Goal: Task Accomplishment & Management: Use online tool/utility

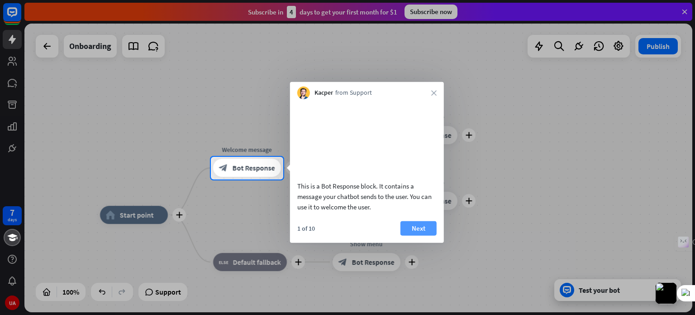
click at [419, 235] on button "Next" at bounding box center [418, 227] width 36 height 14
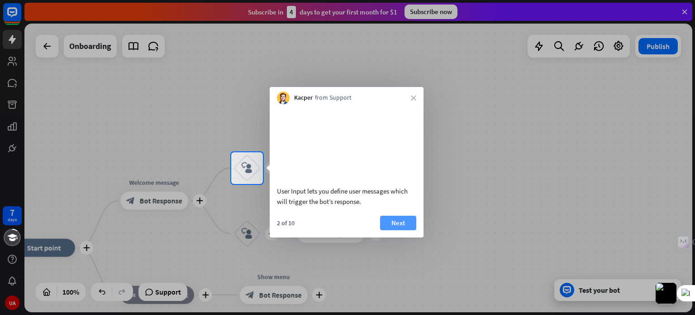
click at [405, 230] on button "Next" at bounding box center [398, 222] width 36 height 14
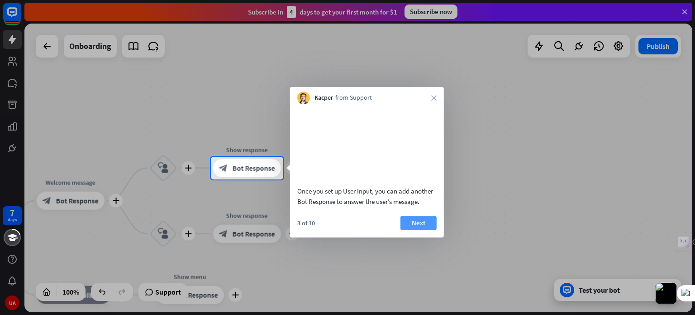
click at [420, 230] on button "Next" at bounding box center [418, 222] width 36 height 14
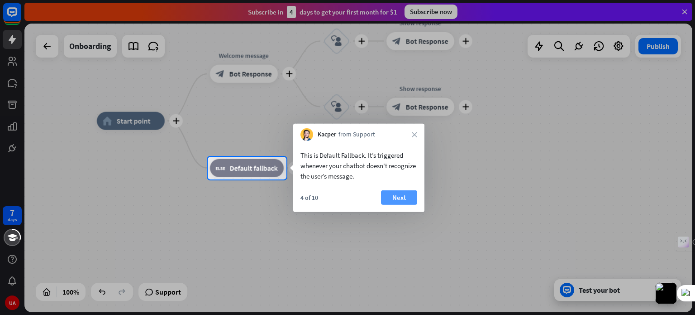
click at [410, 197] on button "Next" at bounding box center [399, 197] width 36 height 14
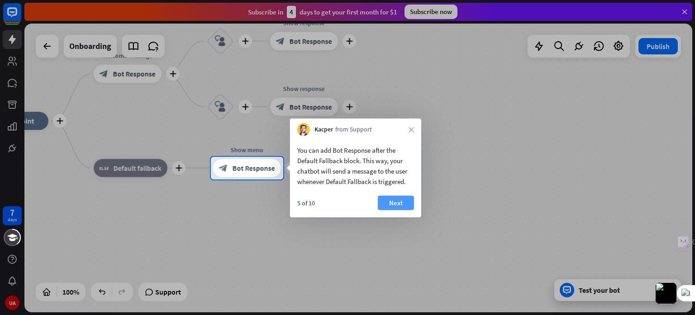
click at [400, 198] on button "Next" at bounding box center [396, 202] width 36 height 14
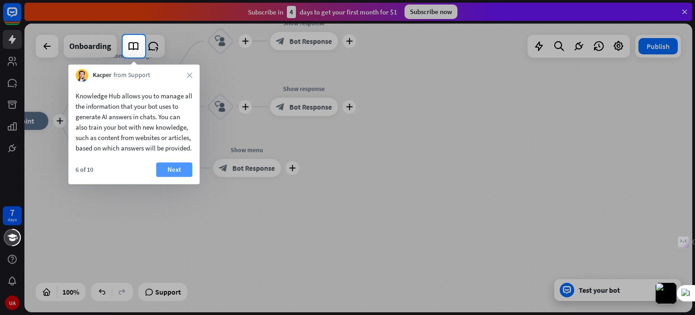
click at [183, 176] on button "Next" at bounding box center [174, 169] width 36 height 14
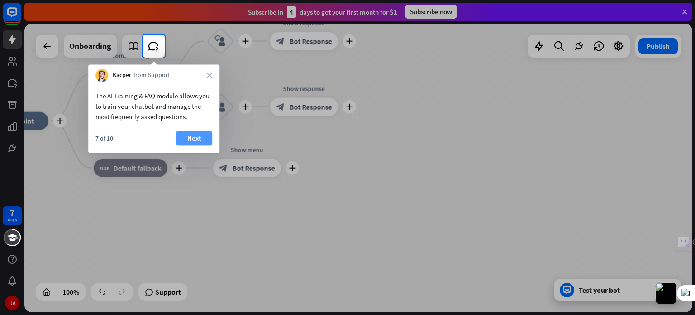
click at [195, 138] on button "Next" at bounding box center [194, 138] width 36 height 14
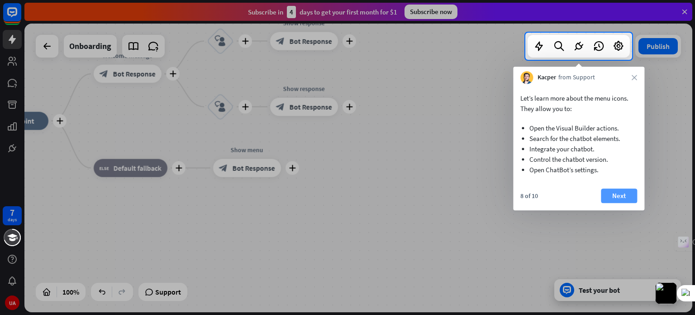
click at [625, 196] on button "Next" at bounding box center [619, 195] width 36 height 14
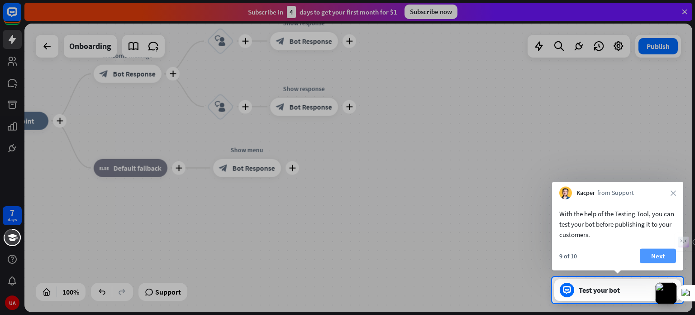
click at [663, 252] on button "Next" at bounding box center [658, 255] width 36 height 14
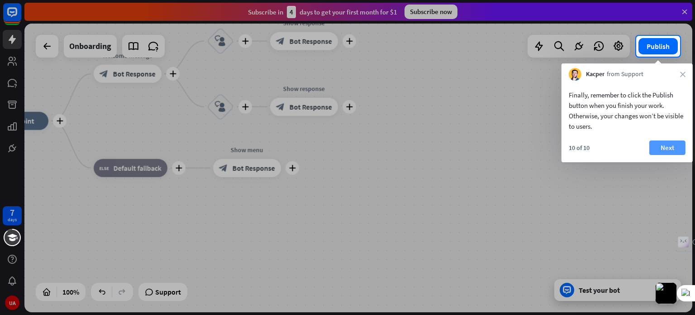
click at [664, 153] on button "Next" at bounding box center [667, 147] width 36 height 14
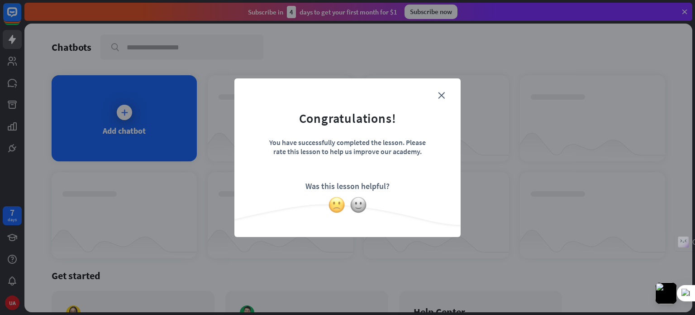
click at [336, 208] on img at bounding box center [336, 204] width 17 height 17
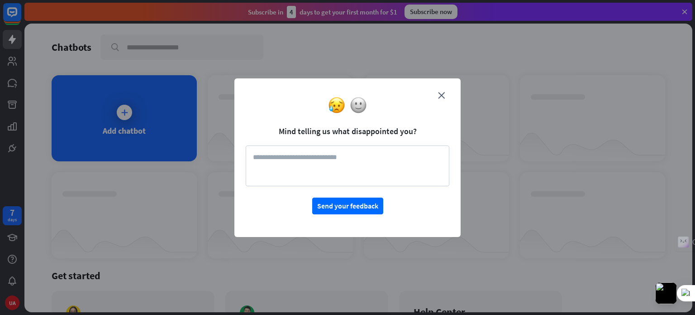
click at [290, 163] on textarea at bounding box center [348, 165] width 204 height 41
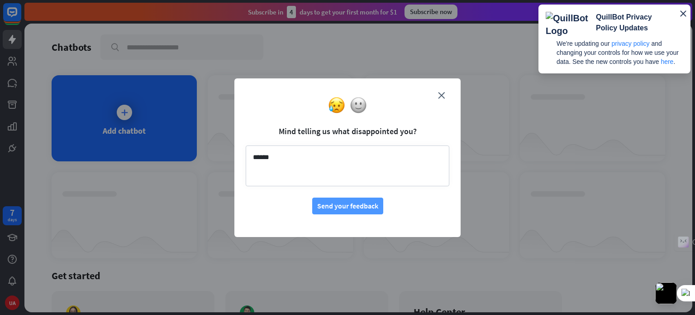
click at [320, 207] on button "Send your feedback" at bounding box center [347, 205] width 71 height 17
type textarea "**********"
click at [320, 200] on button "Send your feedback" at bounding box center [347, 205] width 71 height 17
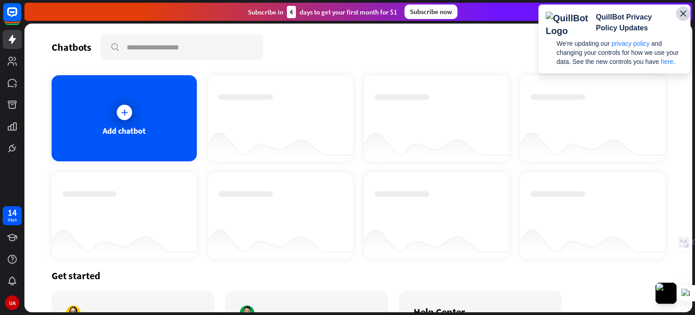
click at [683, 11] on icon "button" at bounding box center [683, 13] width 11 height 11
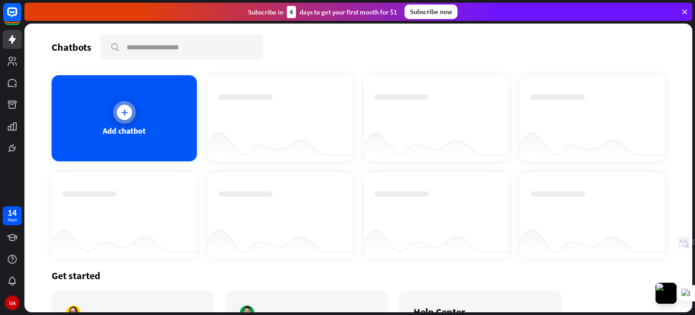
click at [120, 114] on icon at bounding box center [124, 112] width 9 height 9
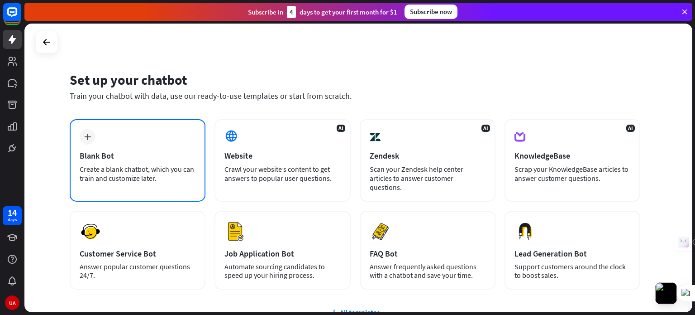
click at [127, 167] on div "Create a blank chatbot, which you can train and customize later." at bounding box center [138, 173] width 116 height 18
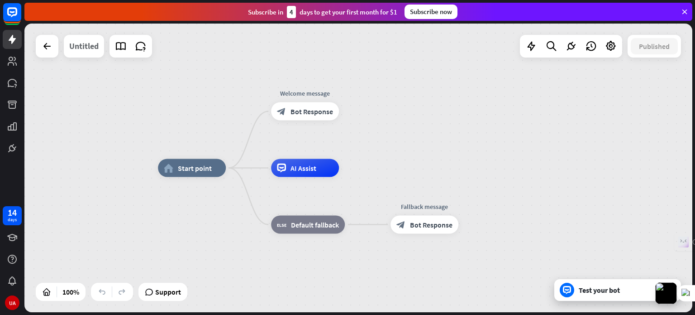
click at [87, 47] on div "Untitled" at bounding box center [83, 46] width 29 height 23
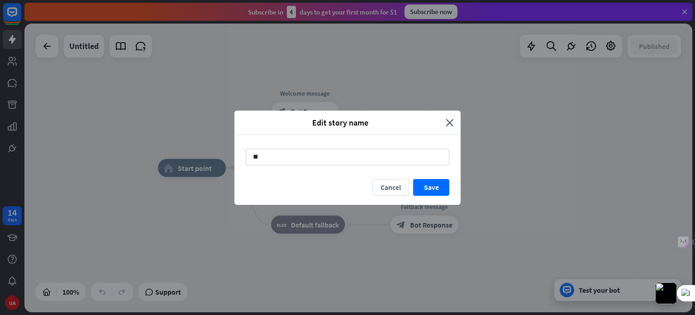
type input "*"
type input "**********"
click at [438, 183] on button "Save" at bounding box center [431, 187] width 36 height 17
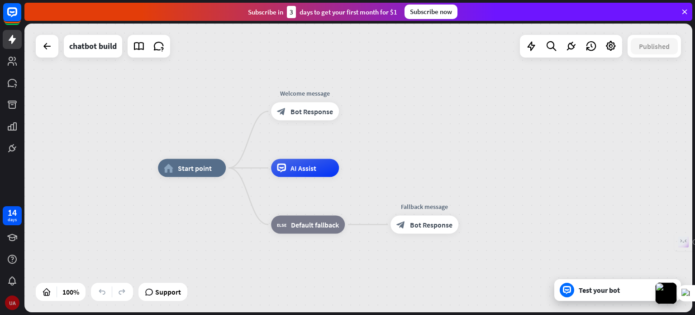
click at [12, 299] on div "UA" at bounding box center [12, 302] width 14 height 14
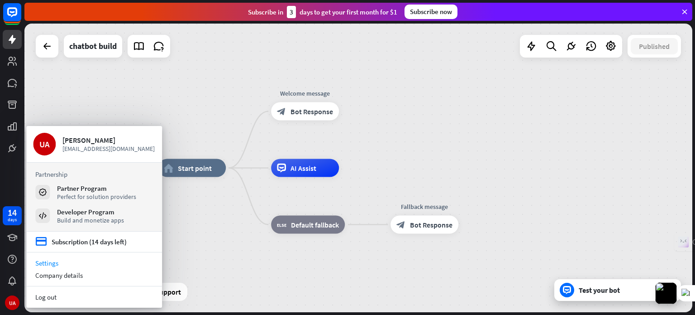
click at [53, 263] on link "Settings" at bounding box center [94, 263] width 136 height 12
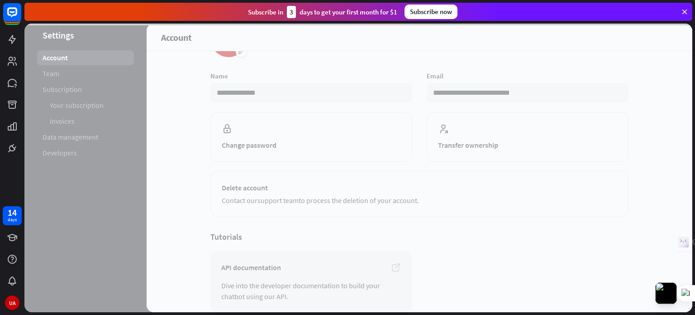
scroll to position [86, 0]
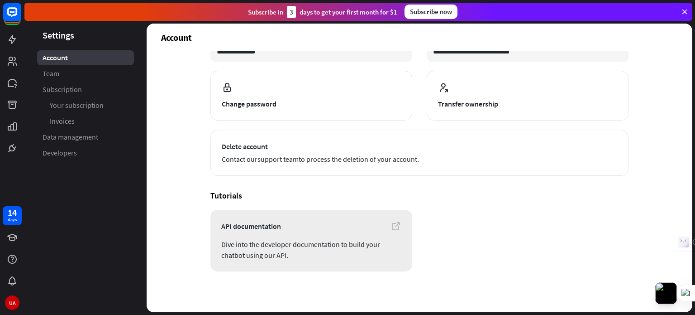
click at [262, 243] on span "Dive into the developer documentation to build your chatbot using our API." at bounding box center [311, 249] width 180 height 22
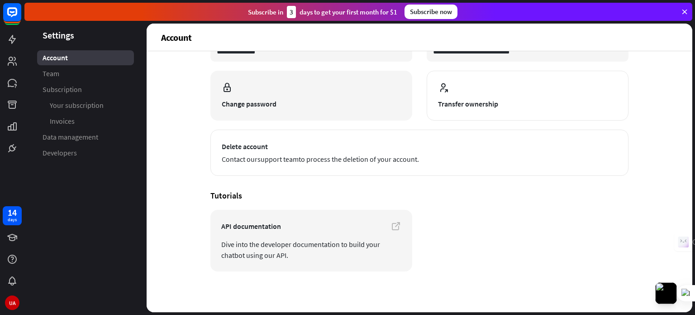
scroll to position [0, 0]
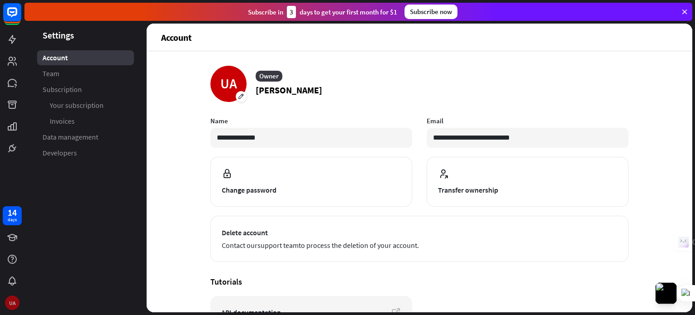
click at [14, 305] on div "UA" at bounding box center [12, 302] width 14 height 14
